Goal: Task Accomplishment & Management: Manage account settings

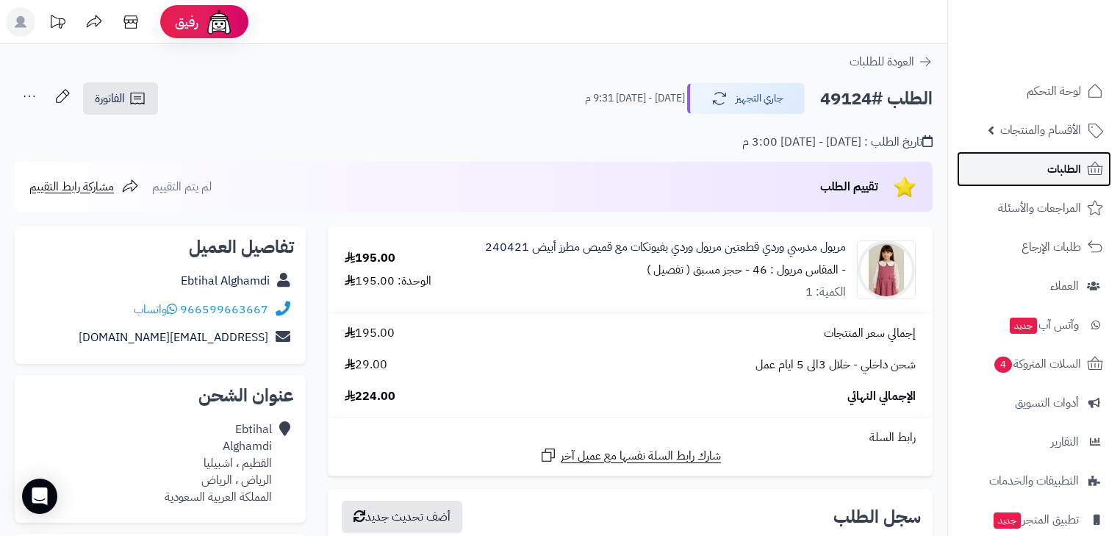
drag, startPoint x: 0, startPoint y: 0, endPoint x: 1050, endPoint y: 161, distance: 1062.1
click at [1050, 161] on span "الطلبات" at bounding box center [1065, 169] width 34 height 21
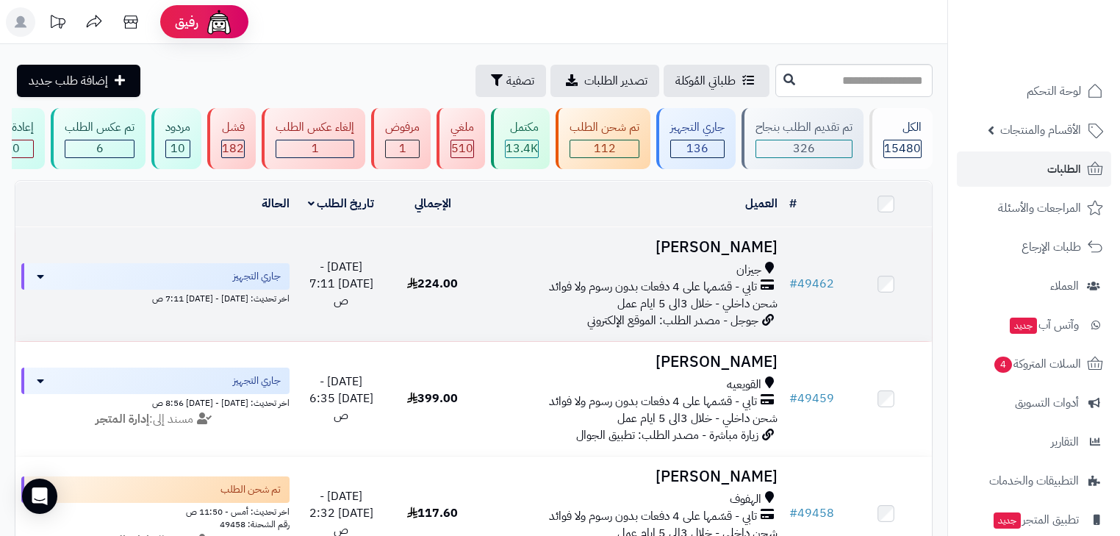
click at [756, 289] on span "تابي - قسّمها على 4 دفعات بدون رسوم ولا فوائد" at bounding box center [653, 287] width 208 height 17
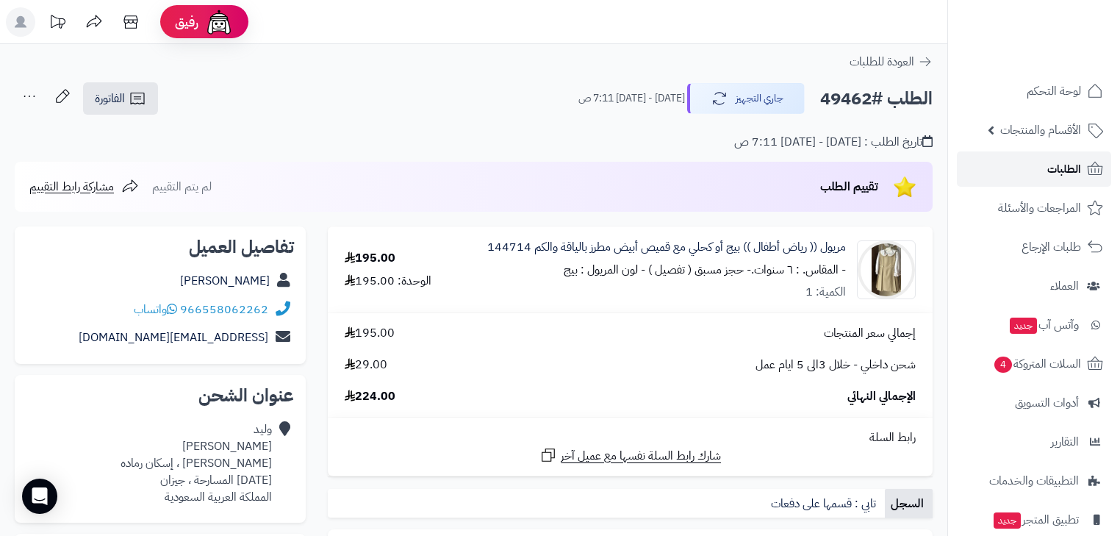
click at [1073, 173] on span "الطلبات" at bounding box center [1065, 169] width 34 height 21
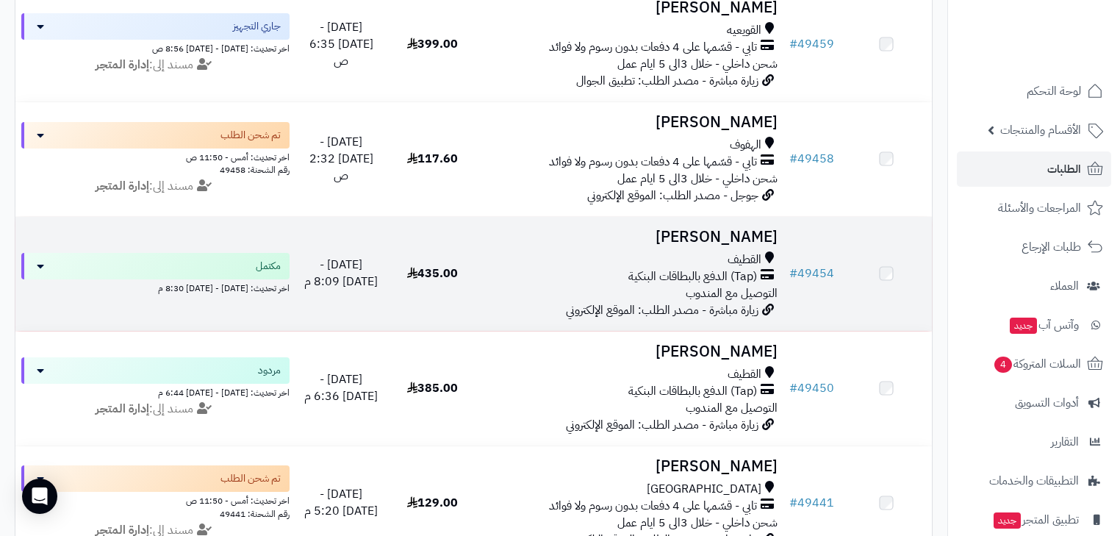
scroll to position [353, 0]
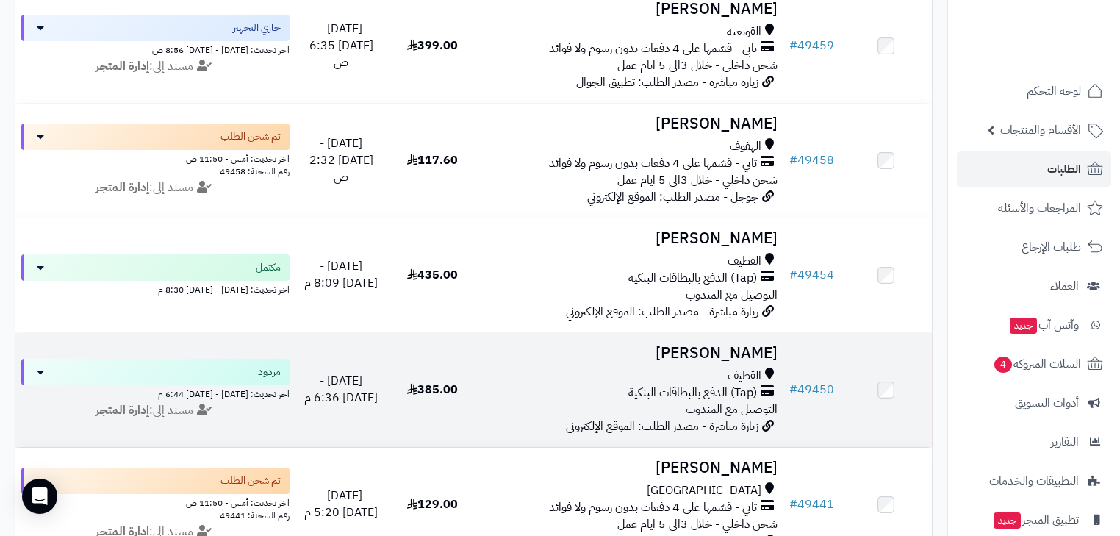
click at [740, 362] on h3 "Hawra AlGhazwi" at bounding box center [630, 353] width 293 height 17
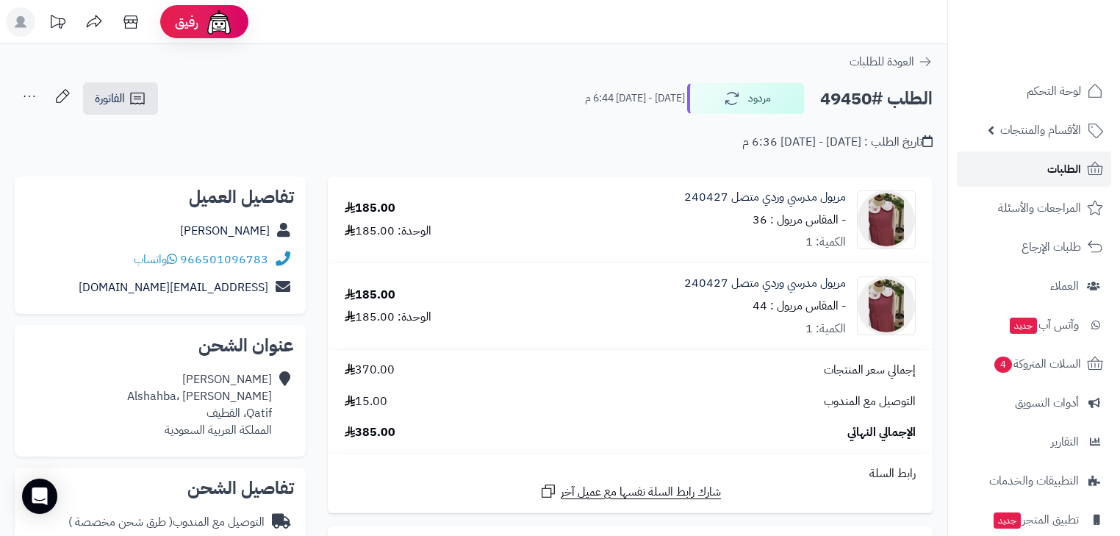
click at [1048, 168] on span "الطلبات" at bounding box center [1065, 169] width 34 height 21
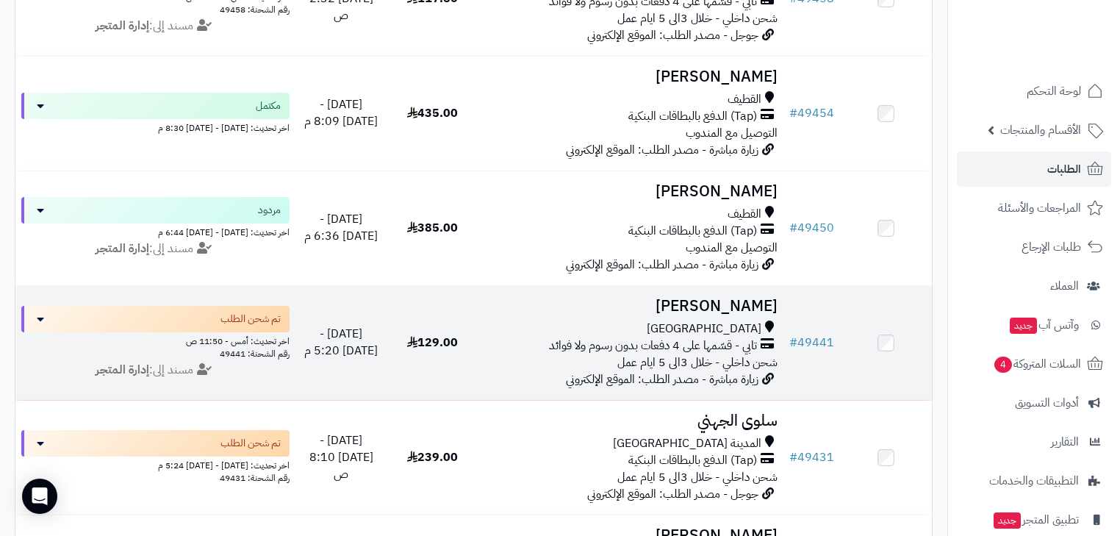
scroll to position [588, 0]
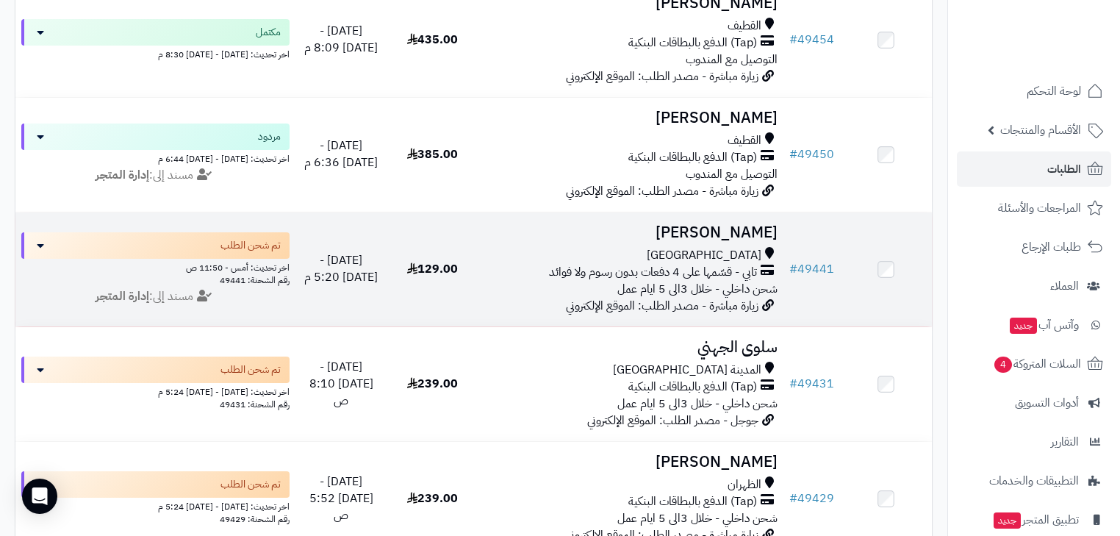
click at [718, 281] on span "تابي - قسّمها على 4 دفعات بدون رسوم ولا فوائد" at bounding box center [653, 272] width 208 height 17
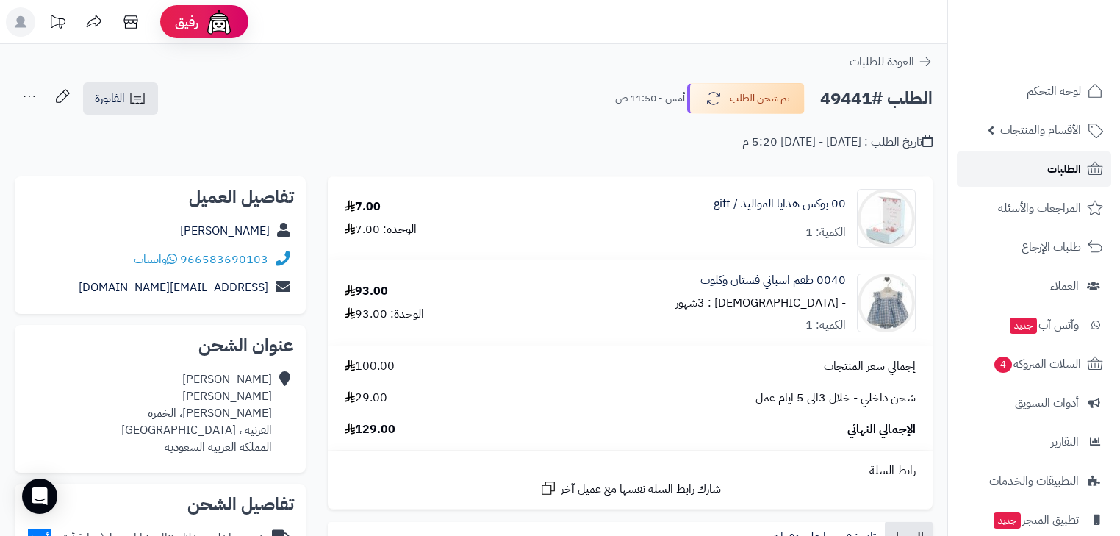
click at [1041, 167] on link "الطلبات" at bounding box center [1034, 168] width 154 height 35
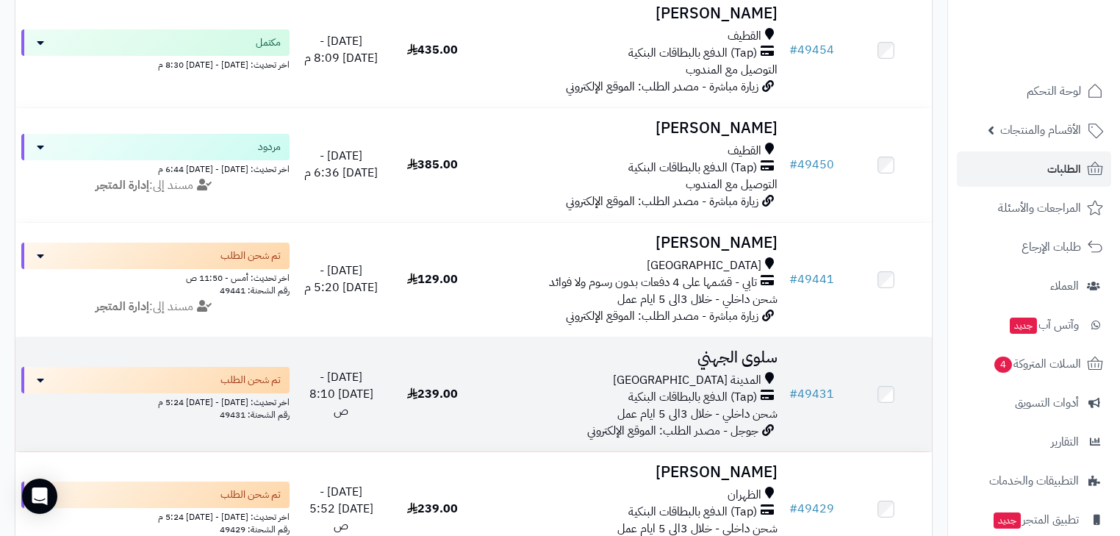
scroll to position [588, 0]
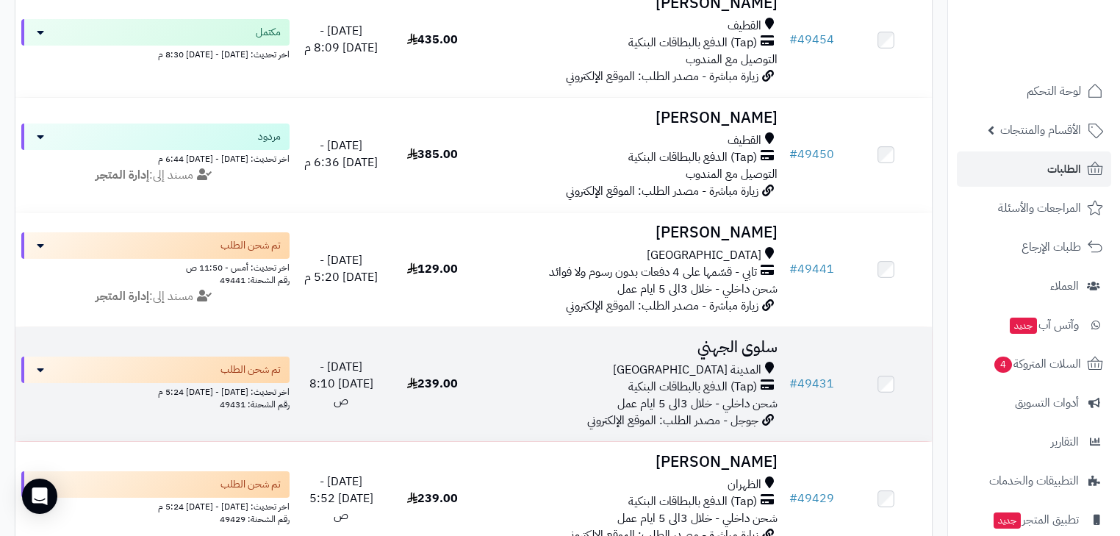
click at [741, 356] on h3 "سلوى الجهني" at bounding box center [630, 347] width 293 height 17
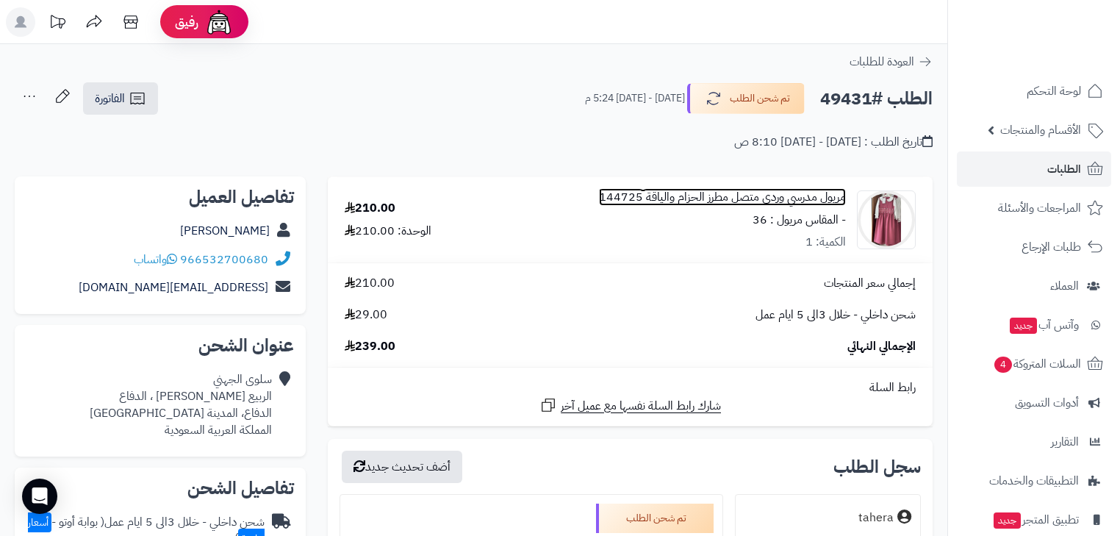
click at [798, 196] on link "مريول مدرسي وردي متصل مطرز الحزام والياقة 144725" at bounding box center [722, 197] width 247 height 17
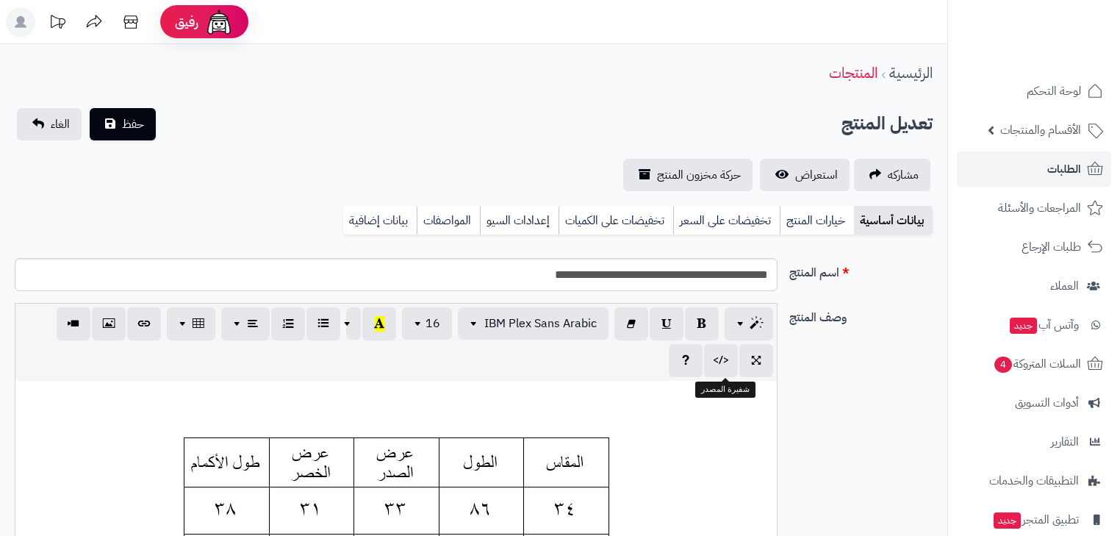
type input "******"
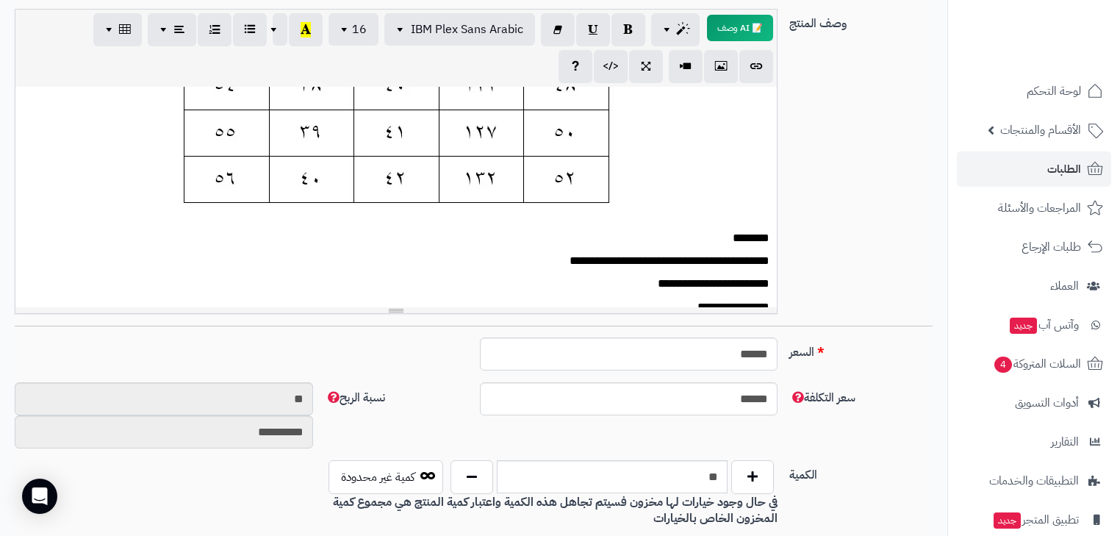
scroll to position [471, 0]
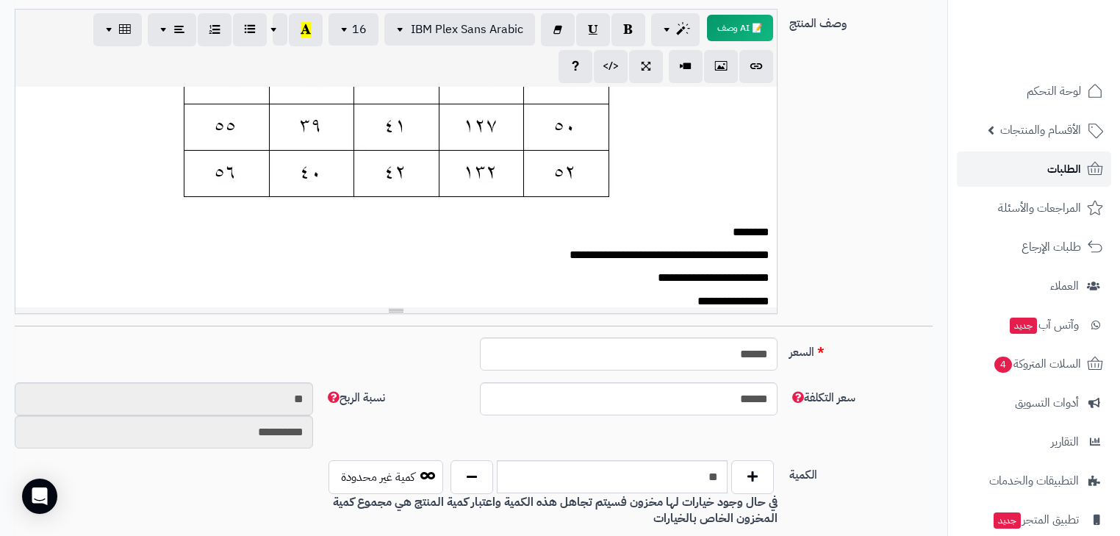
click at [1029, 175] on link "الطلبات" at bounding box center [1034, 168] width 154 height 35
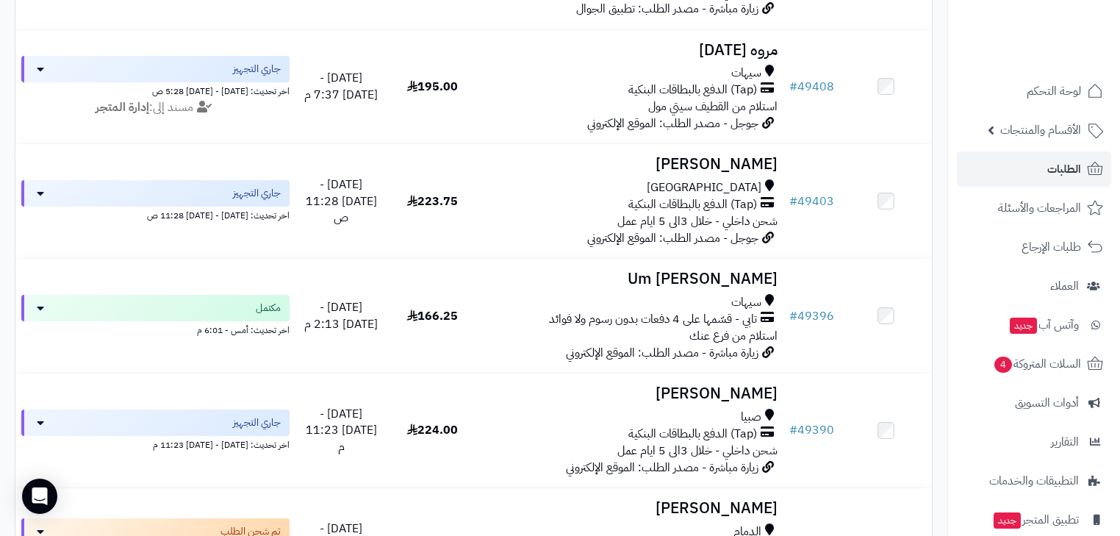
scroll to position [1706, 0]
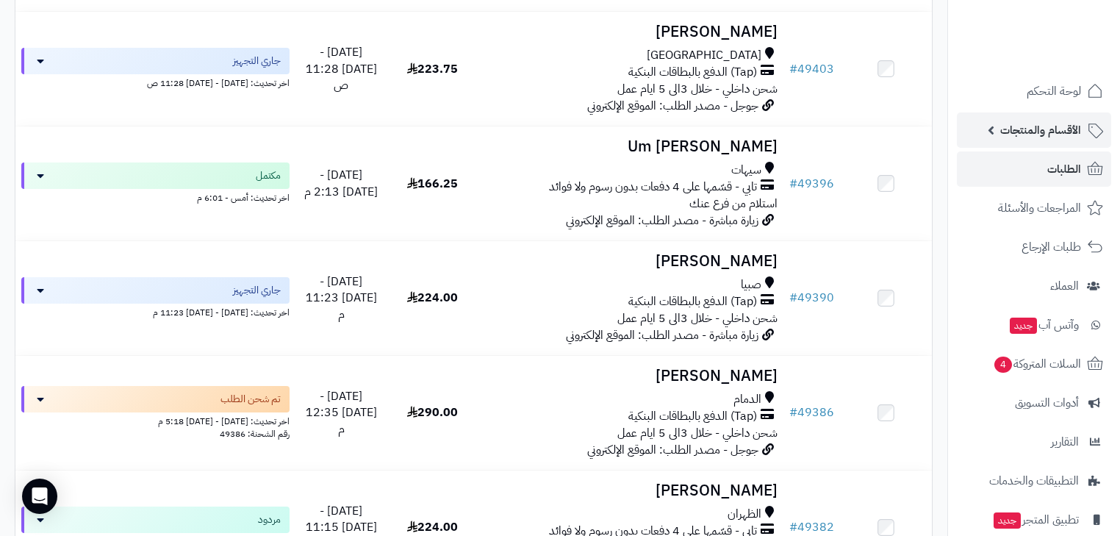
click at [1048, 115] on link "الأقسام والمنتجات" at bounding box center [1034, 129] width 154 height 35
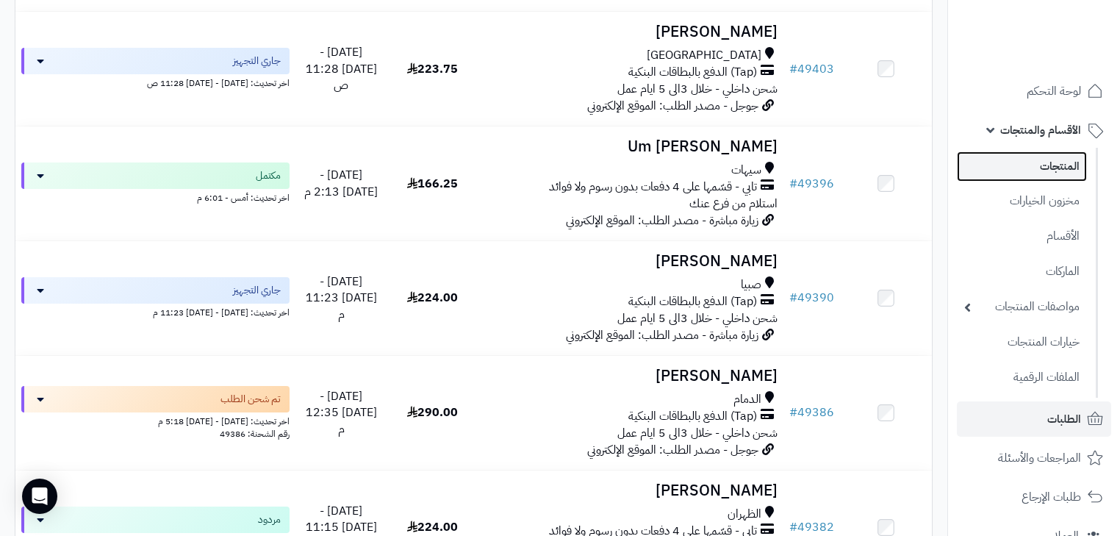
click at [1056, 176] on link "المنتجات" at bounding box center [1022, 166] width 130 height 30
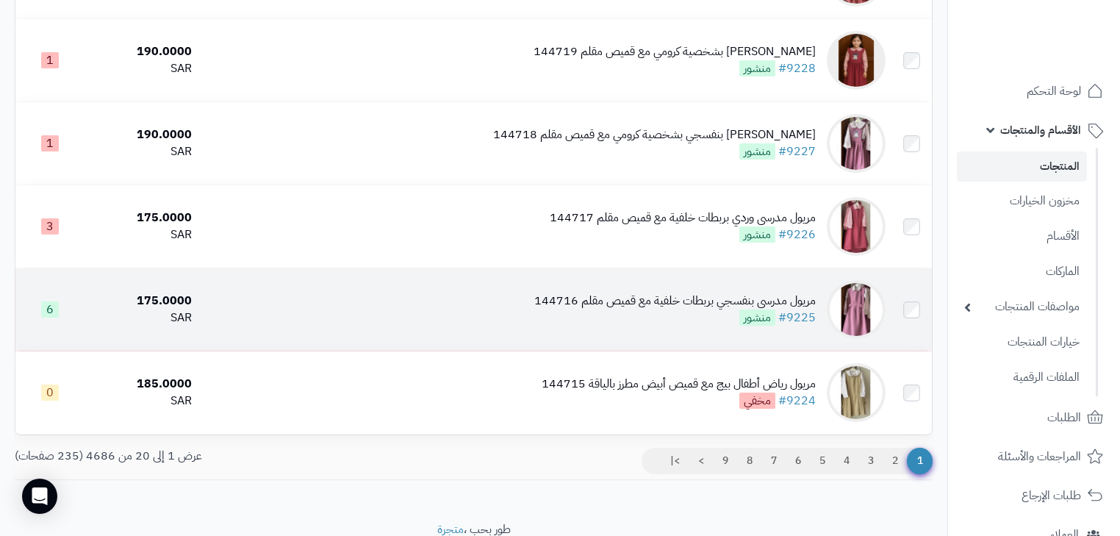
scroll to position [1495, 0]
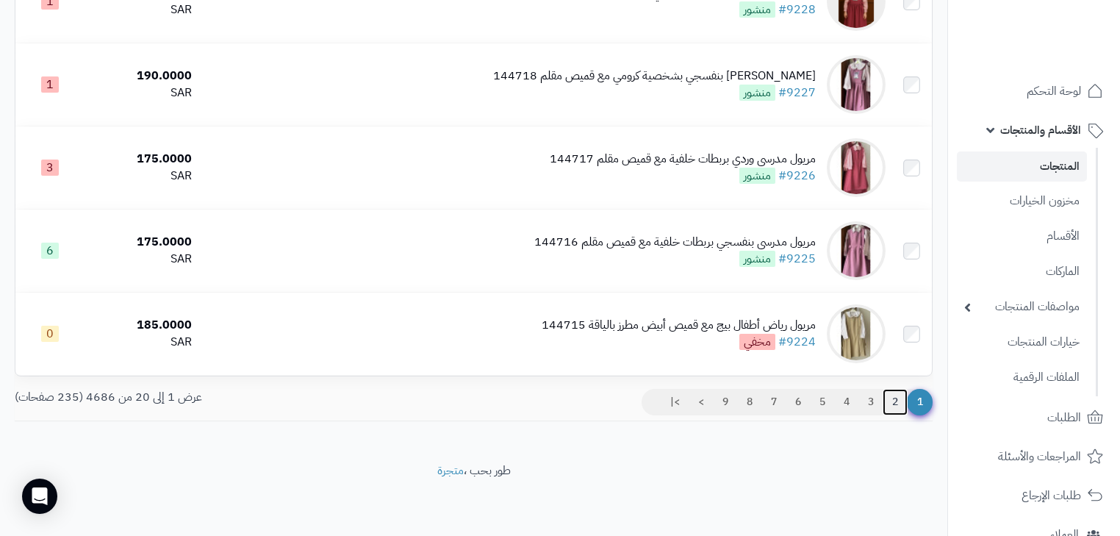
click at [888, 403] on link "2" at bounding box center [895, 402] width 25 height 26
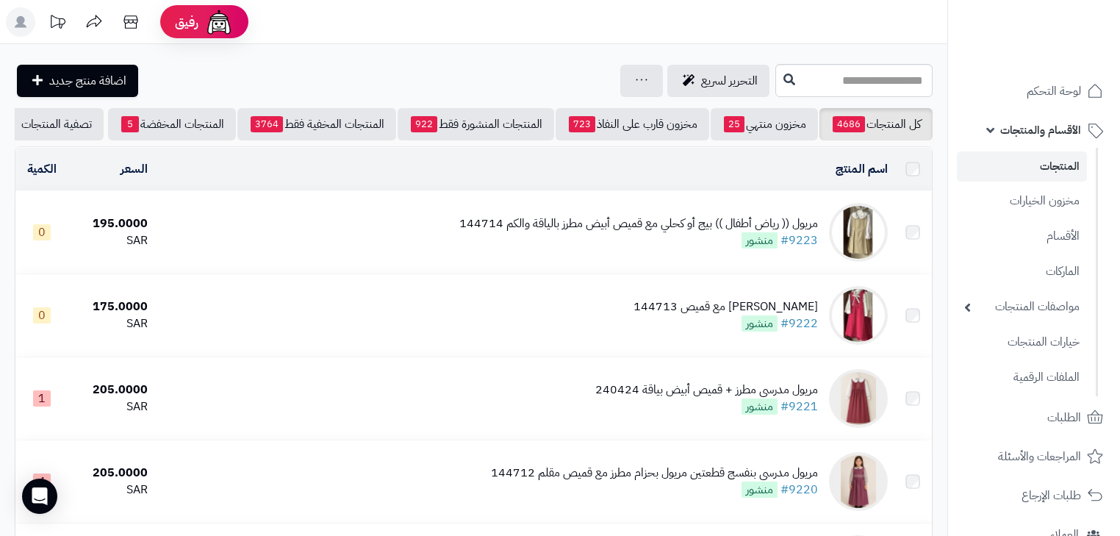
scroll to position [294, 0]
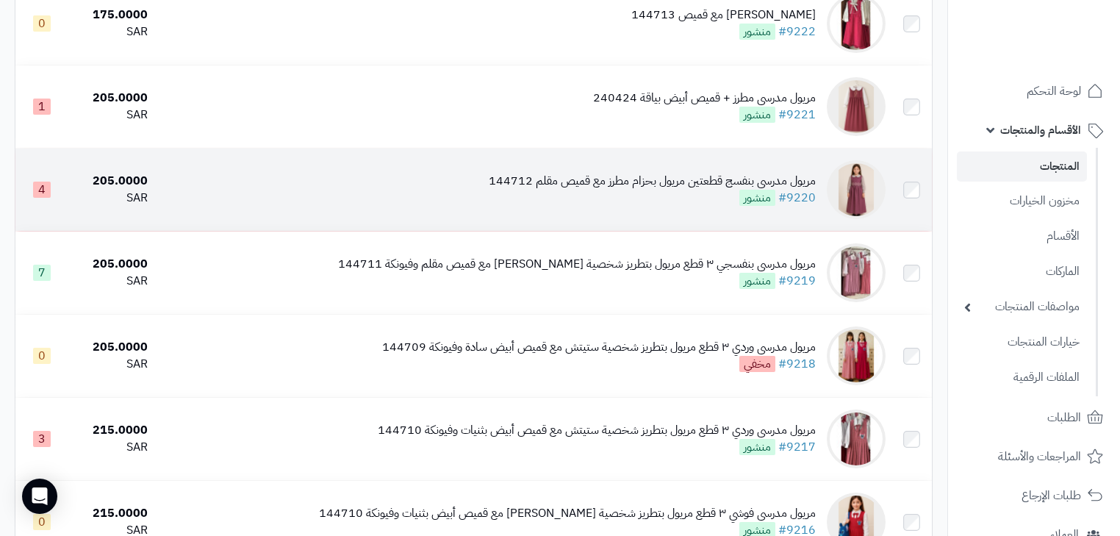
click at [736, 207] on div "مريول مدرسي بنفسج قطعتين مريول بحزام مطرز مع قميص مقلم 144712 #9220 منشور" at bounding box center [652, 190] width 327 height 34
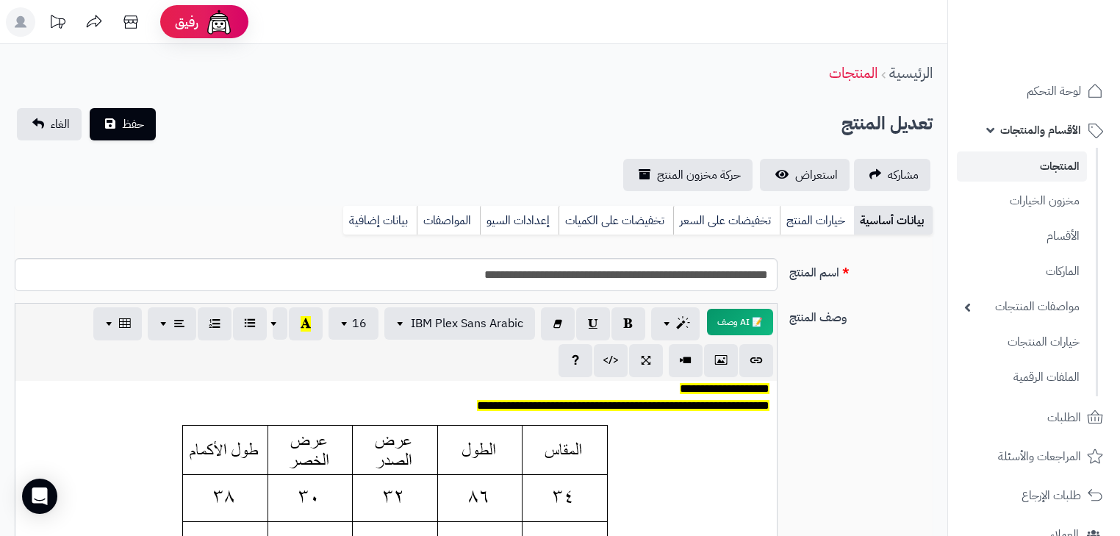
scroll to position [118, 0]
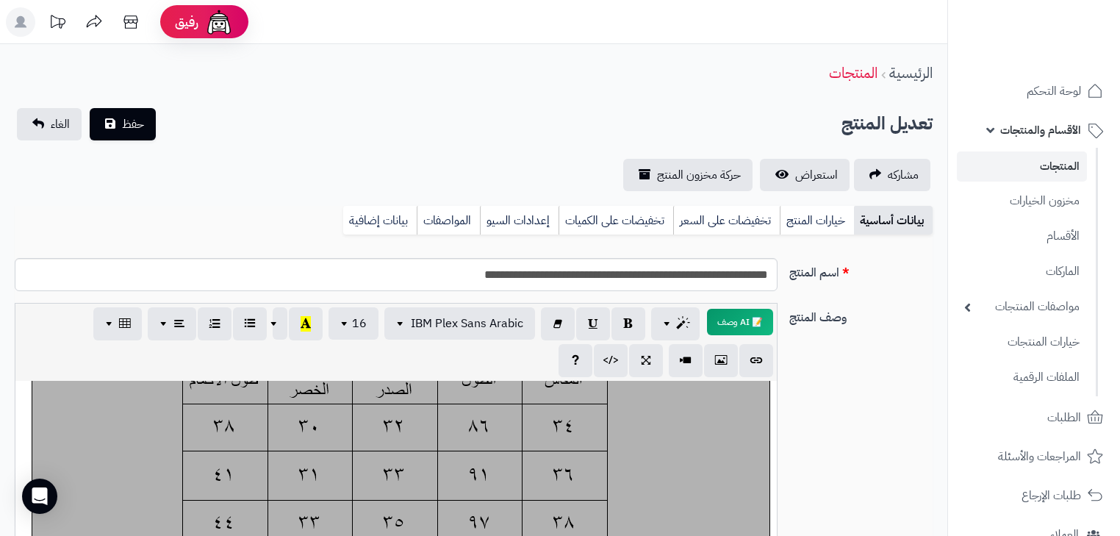
drag, startPoint x: 584, startPoint y: 487, endPoint x: 426, endPoint y: 490, distance: 158.1
click at [430, 490] on div "**********" at bounding box center [396, 491] width 762 height 221
click at [1070, 423] on span "الطلبات" at bounding box center [1065, 417] width 34 height 21
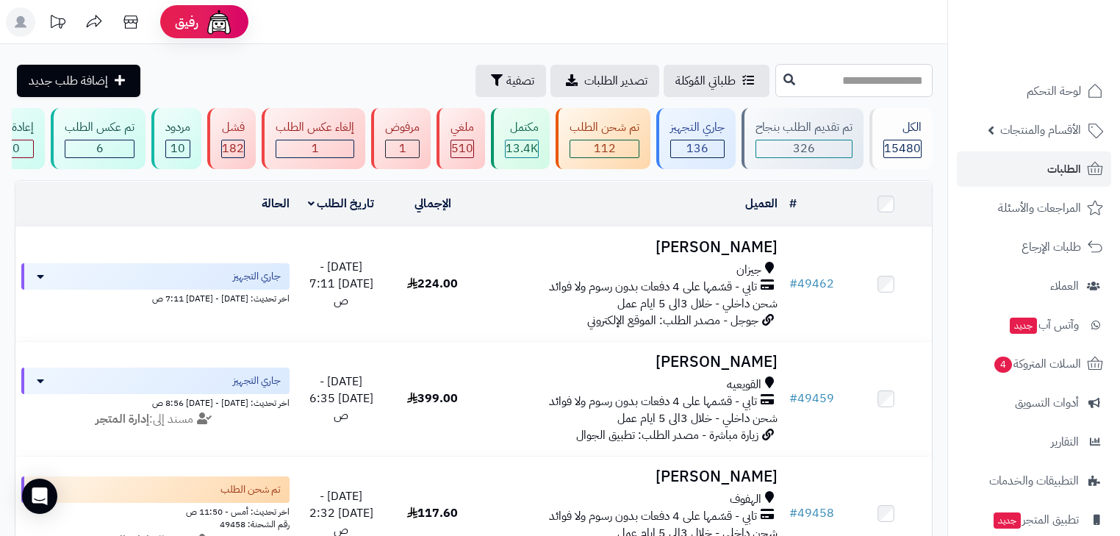
click at [906, 91] on input "text" at bounding box center [854, 80] width 157 height 33
type input "*****"
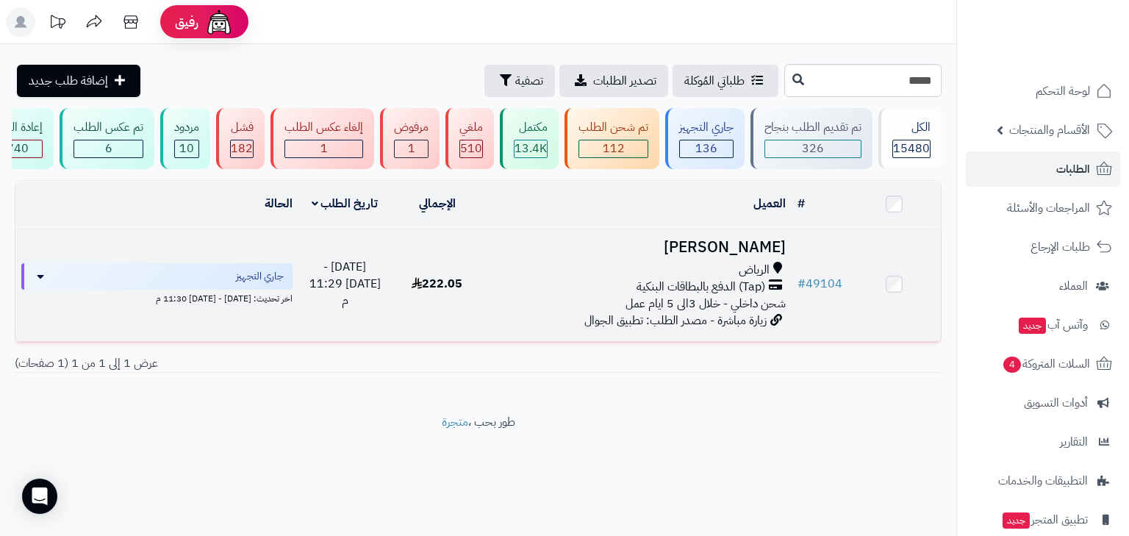
click at [773, 326] on icon at bounding box center [776, 320] width 12 height 12
click at [731, 296] on span "(Tap) الدفع بالبطاقات البنكية" at bounding box center [701, 287] width 129 height 17
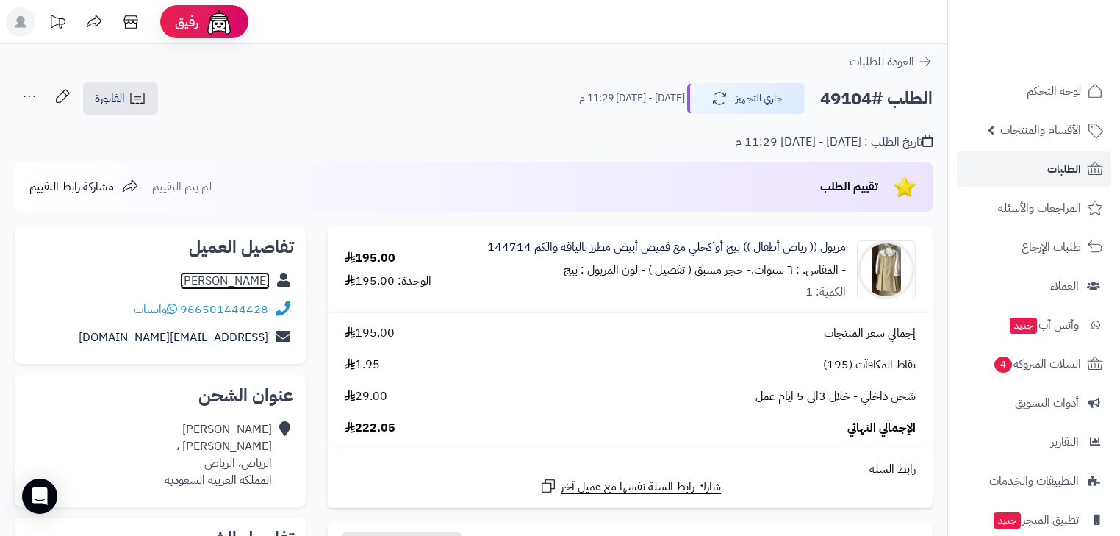
click at [250, 273] on link "[PERSON_NAME]" at bounding box center [225, 281] width 90 height 18
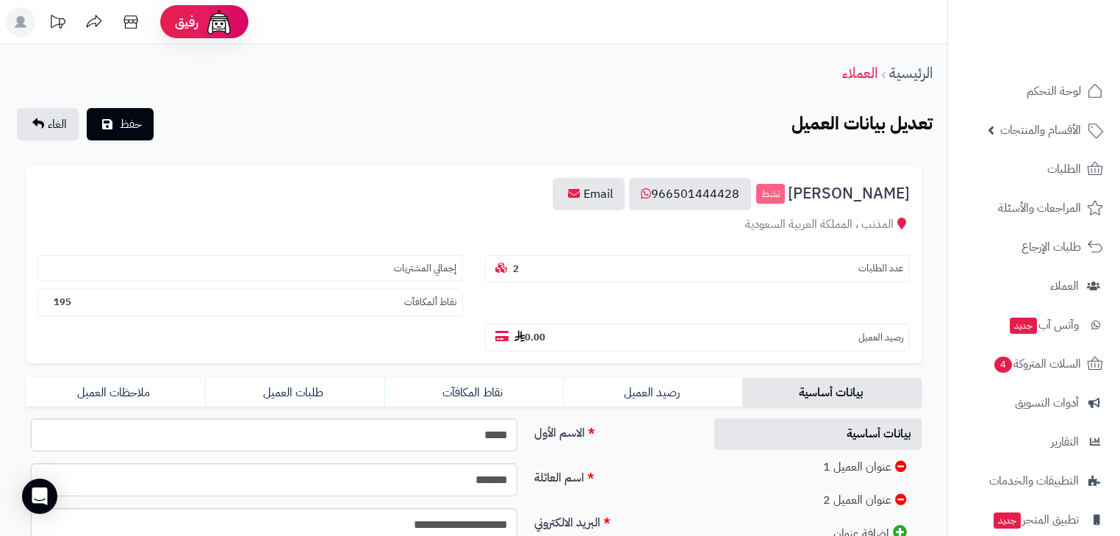
click at [362, 373] on form "**********" at bounding box center [474, 453] width 896 height 574
click at [342, 334] on form "**********" at bounding box center [474, 453] width 896 height 574
click at [351, 378] on link "طلبات العميل" at bounding box center [294, 392] width 179 height 29
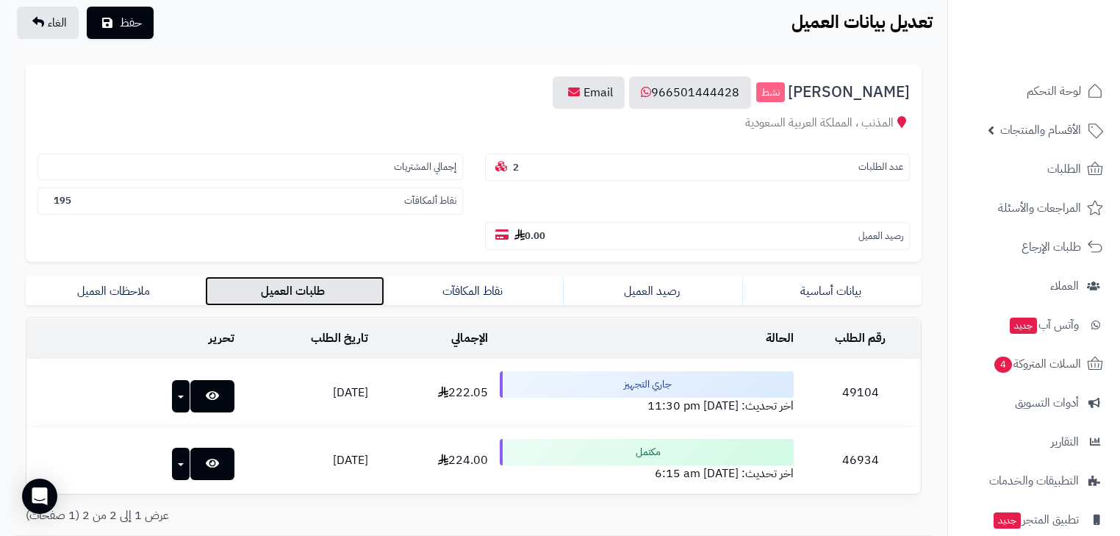
scroll to position [118, 0]
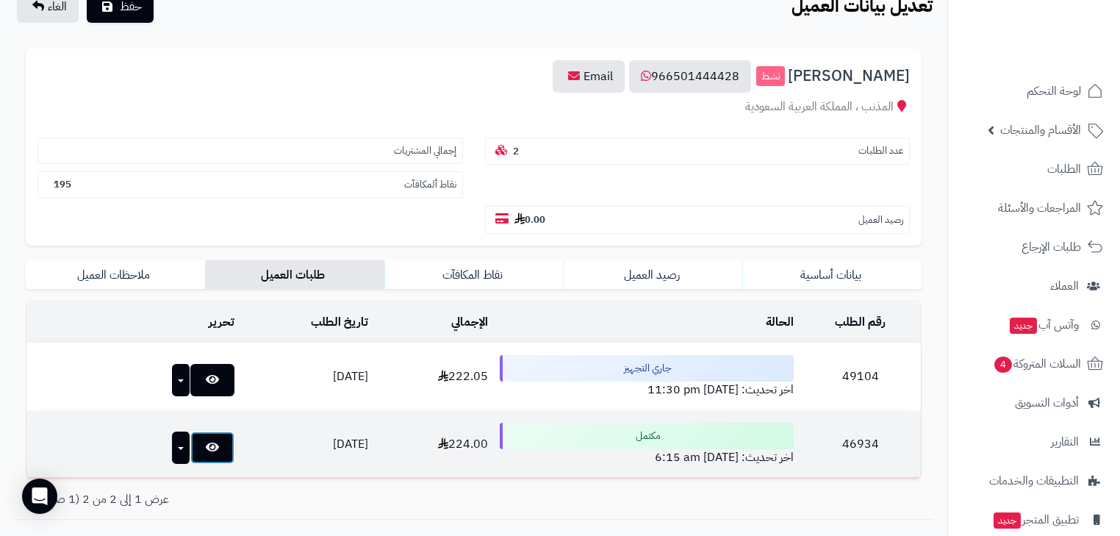
click at [206, 441] on icon at bounding box center [212, 447] width 13 height 12
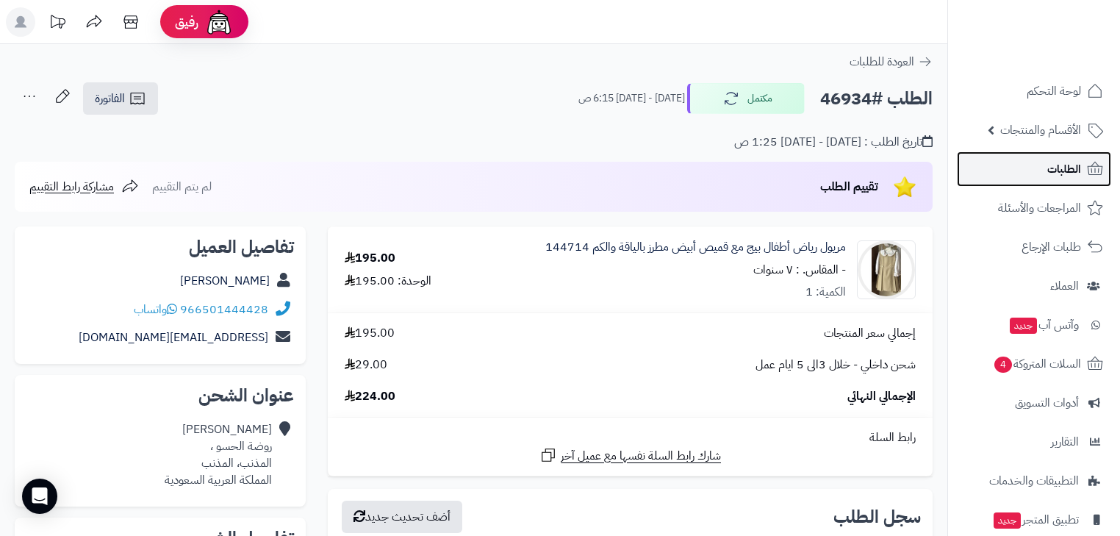
click at [1034, 156] on link "الطلبات" at bounding box center [1034, 168] width 154 height 35
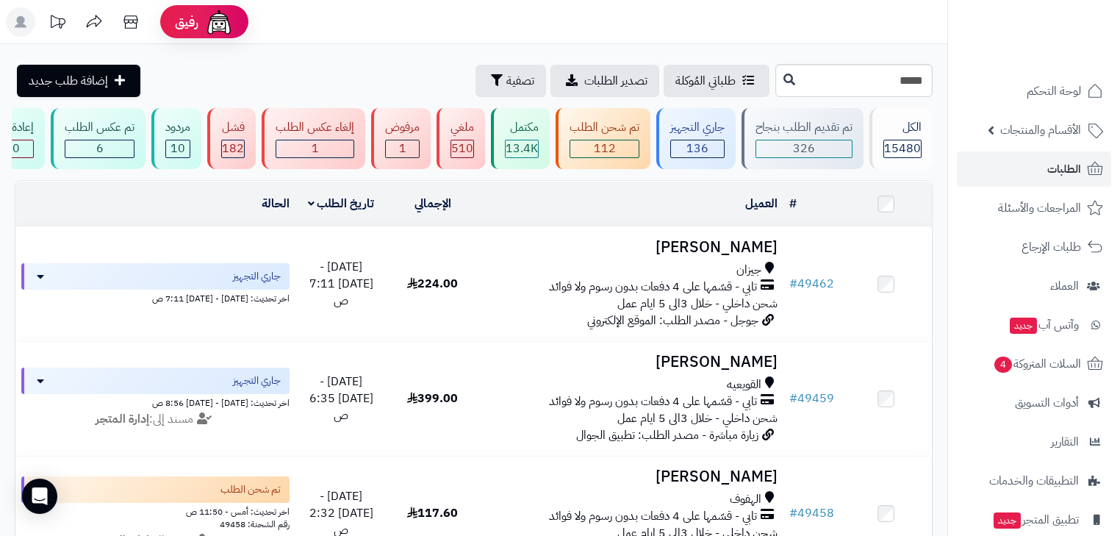
type input "*****"
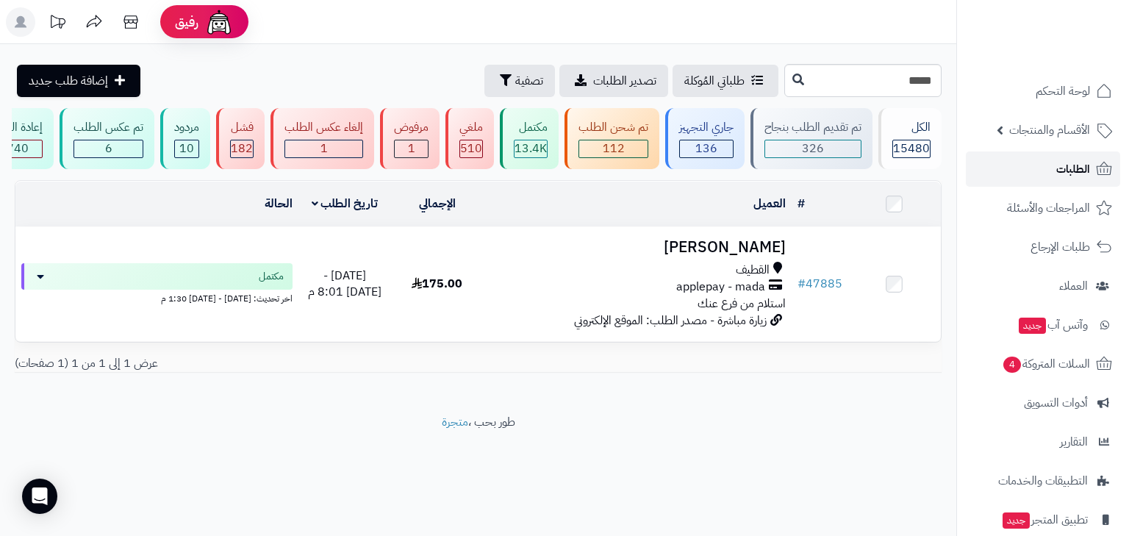
click at [1050, 168] on link "الطلبات" at bounding box center [1043, 168] width 154 height 35
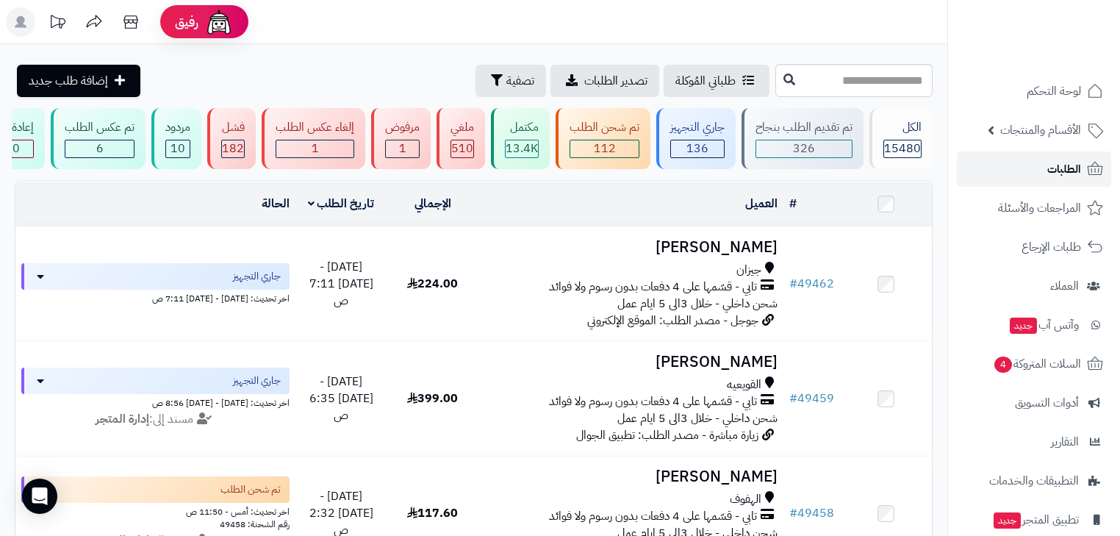
click at [1081, 180] on link "الطلبات" at bounding box center [1034, 168] width 154 height 35
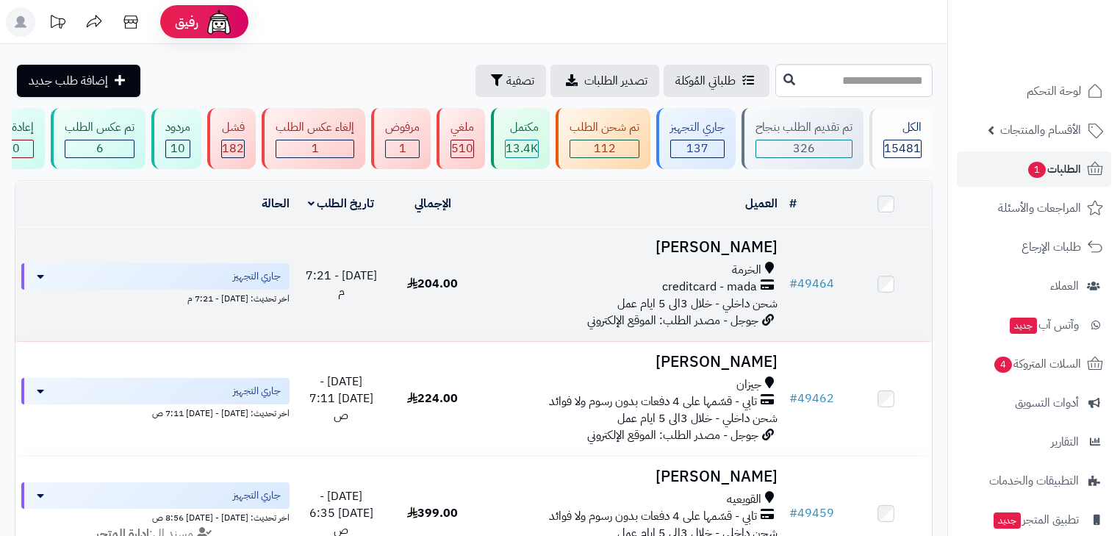
click at [739, 267] on td "نوره الشريف الخرمة creditcard - mada شحن داخلي - خلال 3الى 5 ايام عمل جوجل - مص…" at bounding box center [631, 284] width 305 height 114
click at [726, 276] on div "الخرمة" at bounding box center [630, 270] width 293 height 17
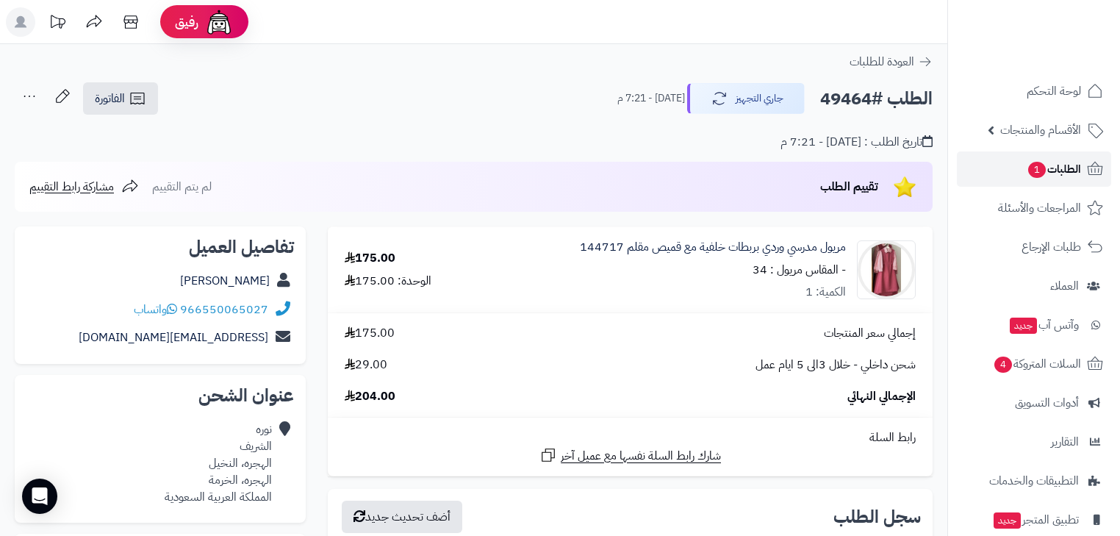
click at [1032, 163] on span "1" at bounding box center [1038, 170] width 18 height 16
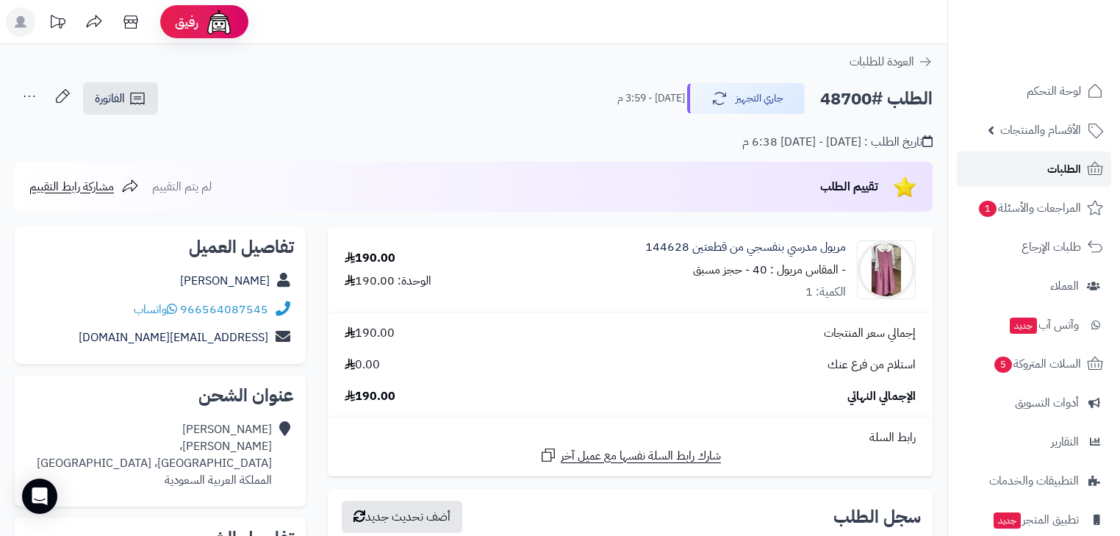
drag, startPoint x: 0, startPoint y: 0, endPoint x: 990, endPoint y: 174, distance: 1005.5
click at [990, 174] on link "الطلبات" at bounding box center [1034, 168] width 154 height 35
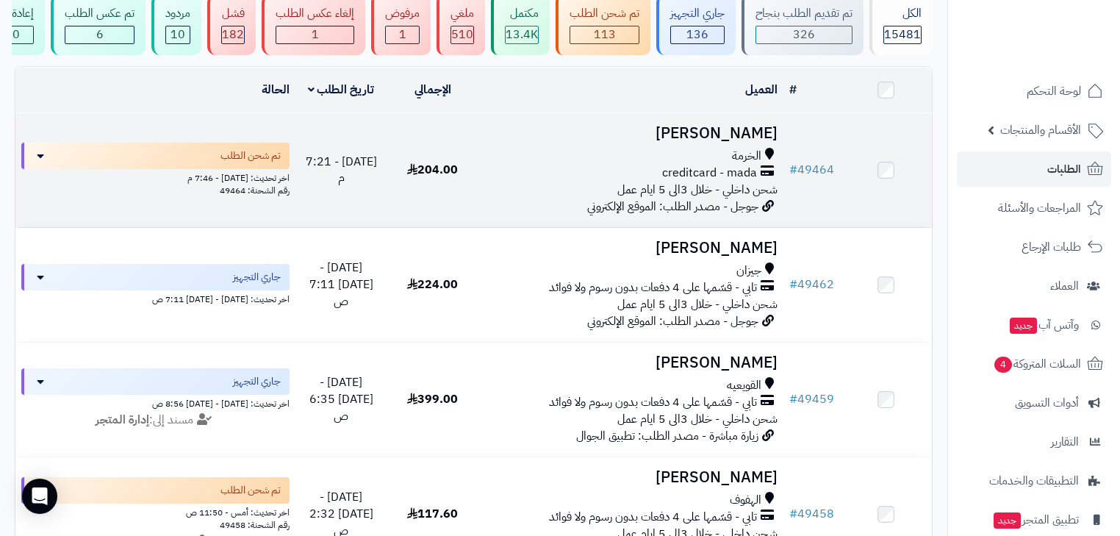
scroll to position [118, 0]
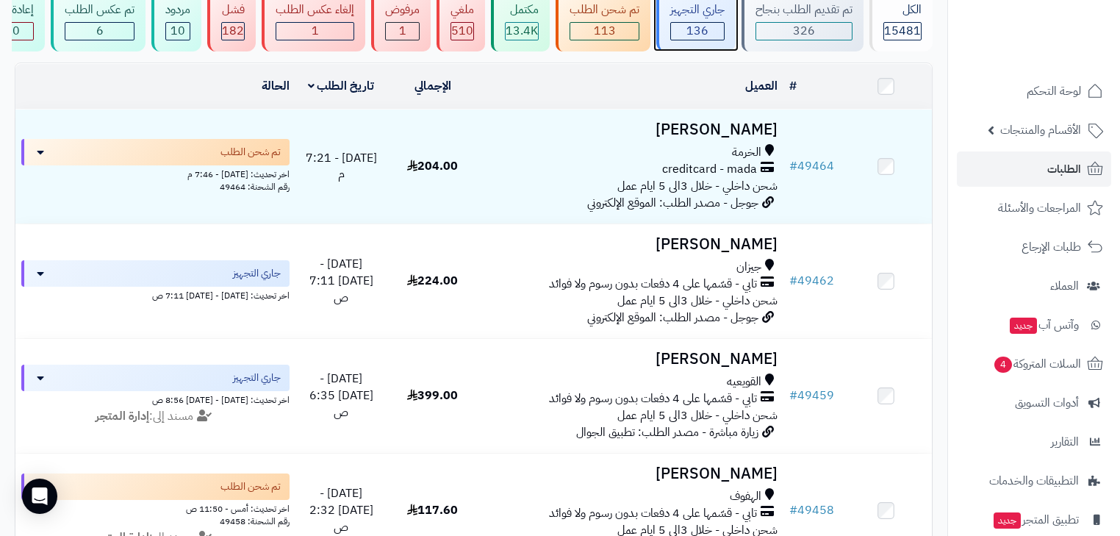
click at [719, 18] on div "جاري التجهيز 136" at bounding box center [696, 20] width 79 height 61
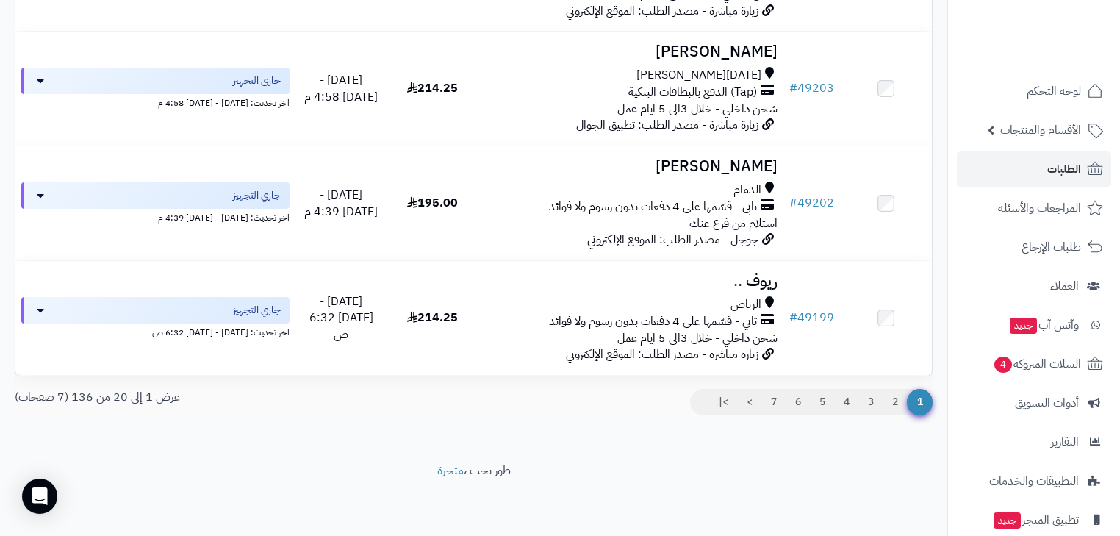
scroll to position [2110, 0]
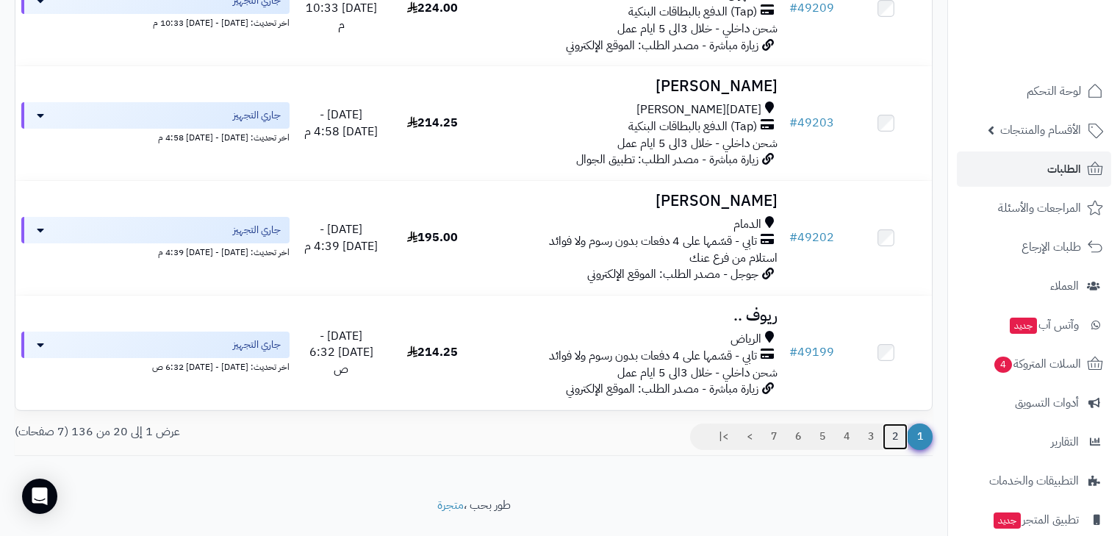
click at [906, 450] on link "2" at bounding box center [895, 436] width 25 height 26
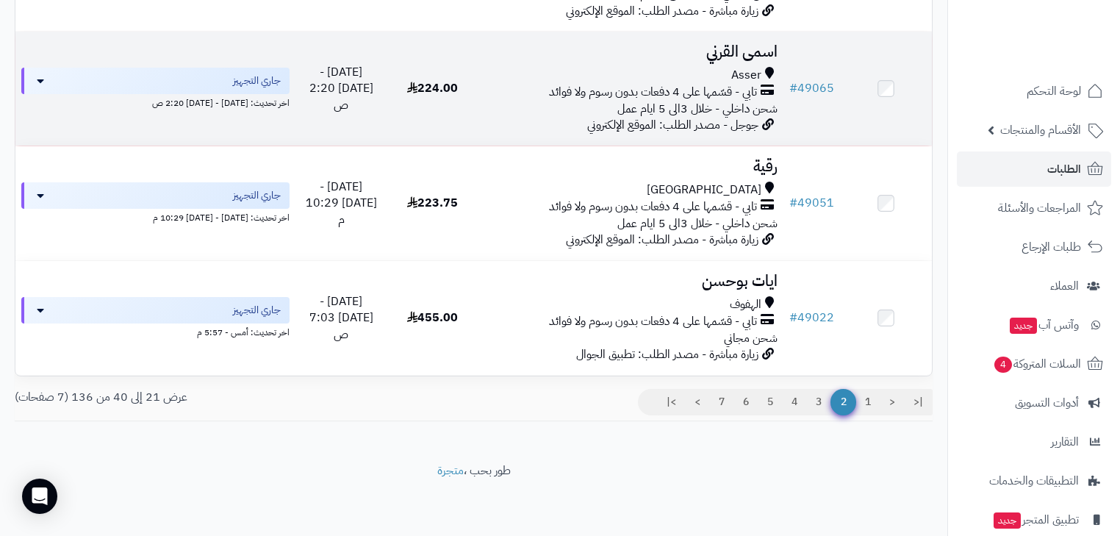
scroll to position [2169, 0]
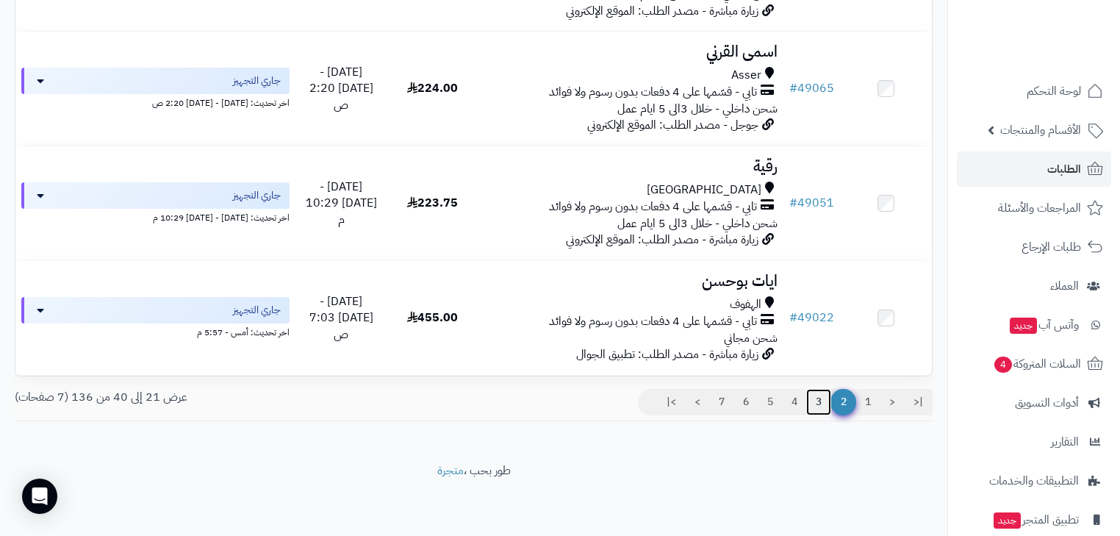
click at [826, 404] on link "3" at bounding box center [818, 402] width 25 height 26
